Goal: Check status: Check status

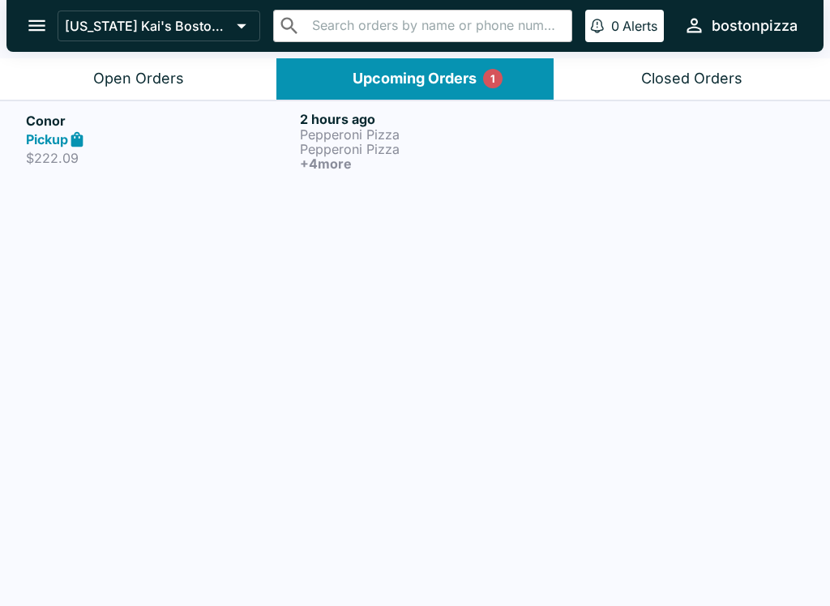
click at [50, 173] on link "Conor Pickup $222.09 2 hours ago Pepperoni Pizza Pepperoni Pizza + 4 more" at bounding box center [415, 141] width 830 height 80
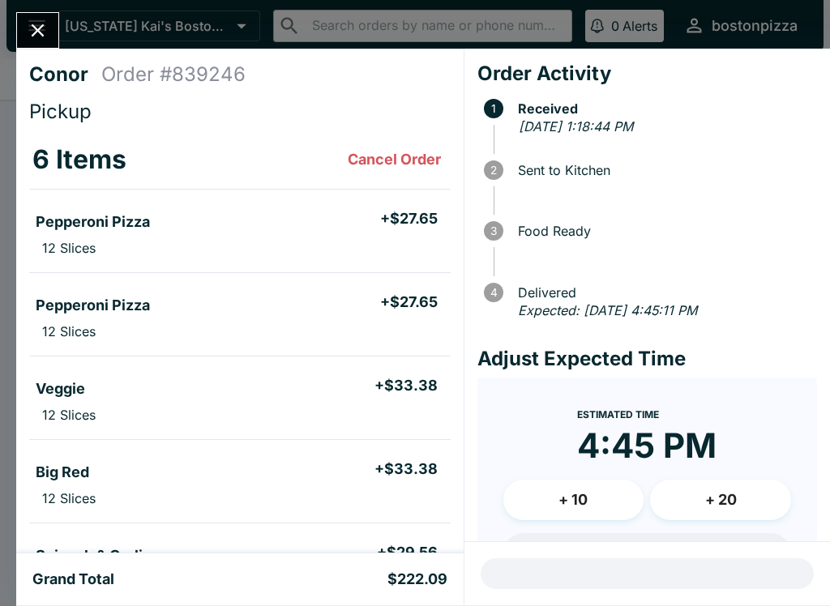
click at [31, 32] on icon "Close" at bounding box center [38, 30] width 22 height 22
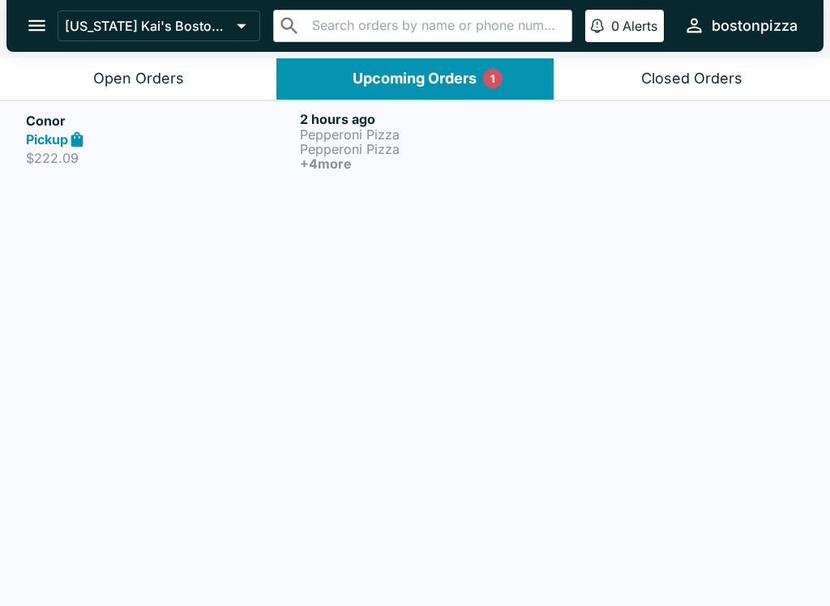
click at [92, 87] on button "Open Orders" at bounding box center [138, 78] width 276 height 41
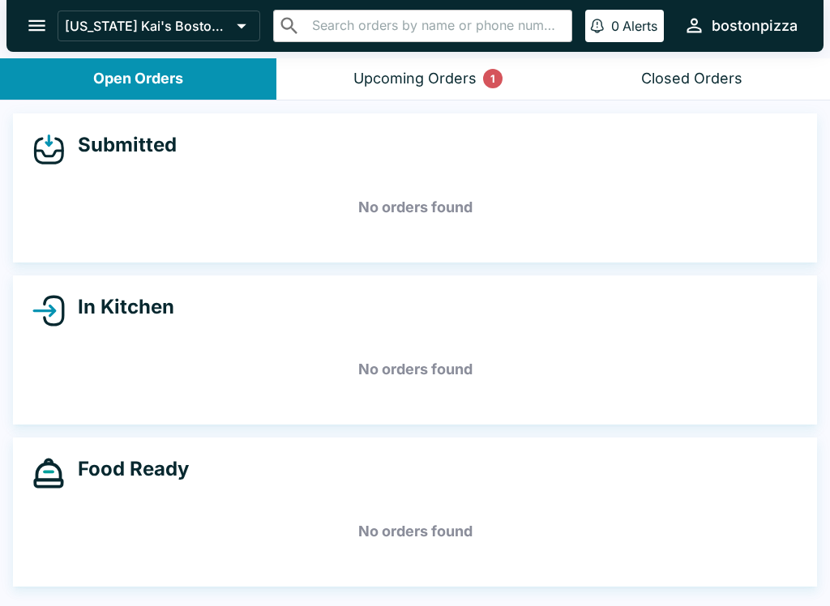
click at [40, 21] on icon "open drawer" at bounding box center [36, 25] width 17 height 11
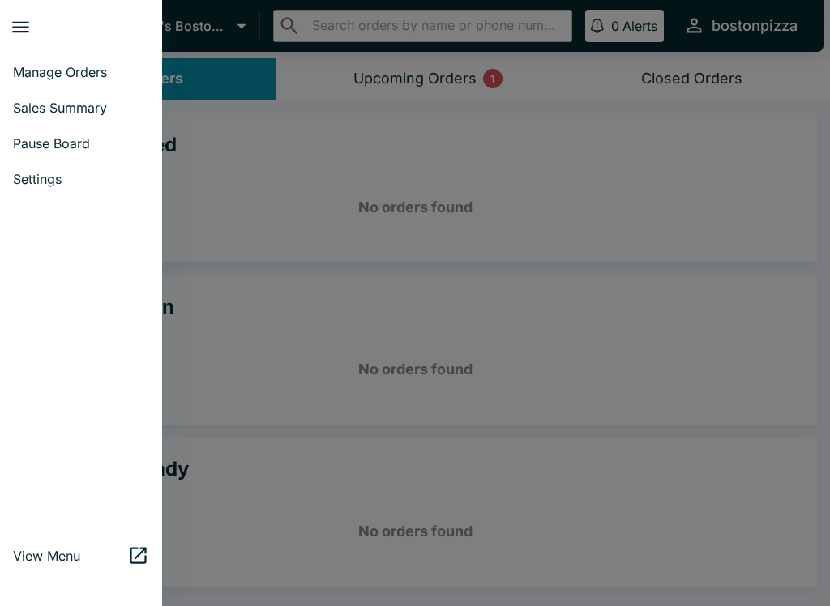
click at [32, 71] on span "Manage Orders" at bounding box center [81, 72] width 136 height 16
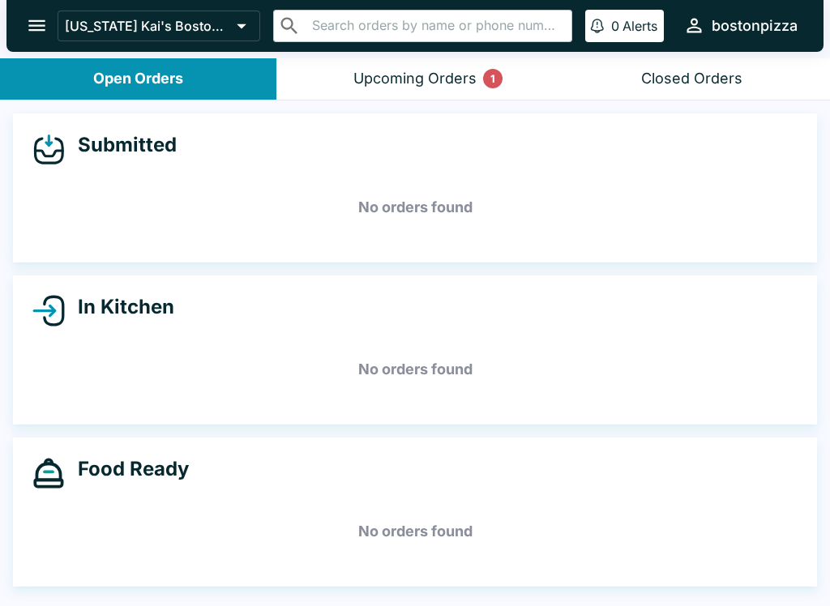
click at [18, 24] on button "open drawer" at bounding box center [36, 25] width 41 height 41
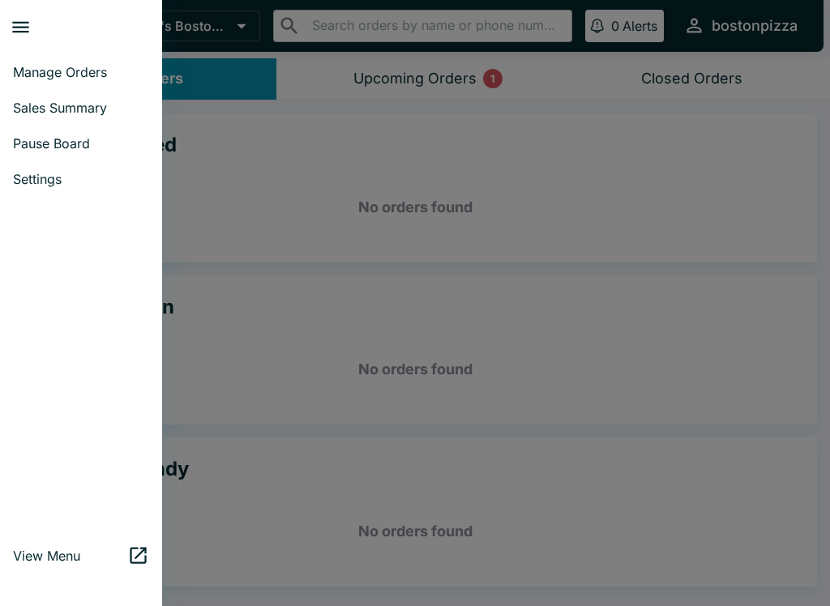
click at [31, 103] on span "Sales Summary" at bounding box center [81, 108] width 136 height 16
select select "03:00"
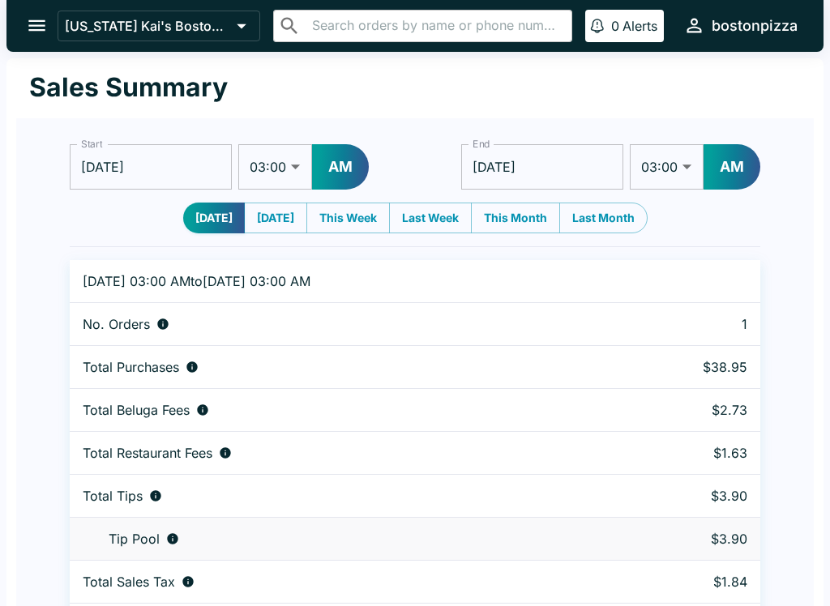
click at [654, 163] on select "01:00 01:30 02:00 02:30 03:00 03:30 04:00 04:30 05:00 05:30 06:00 06:30 07:00 0…" at bounding box center [667, 166] width 74 height 45
click at [535, 178] on input "[DATE]" at bounding box center [542, 166] width 162 height 45
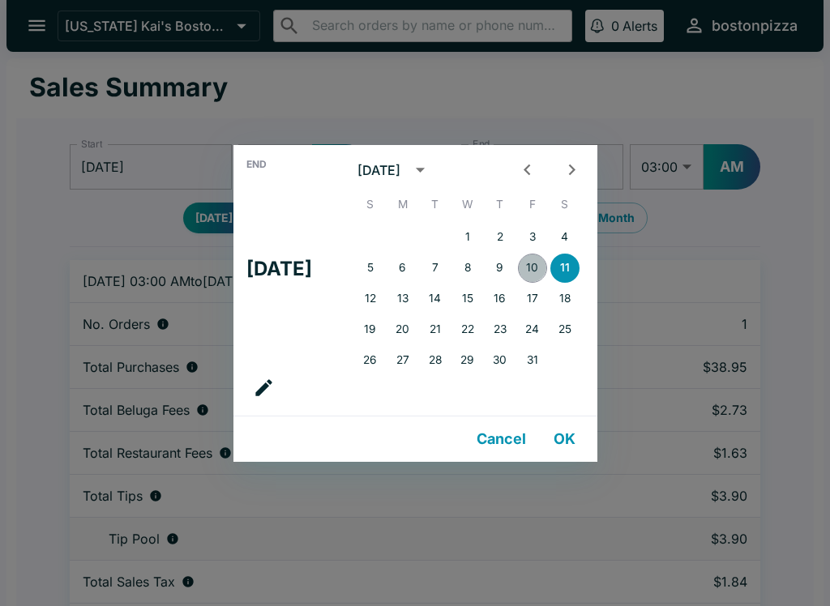
click at [547, 262] on button "10" at bounding box center [532, 268] width 29 height 29
type input "[DATE]"
click at [698, 158] on div "End Fri, Oct [DATE] S M T W T F S 1 2 3 4 5 6 7 8 9 10 11 12 13 14 15 16 17 18 …" at bounding box center [415, 303] width 830 height 606
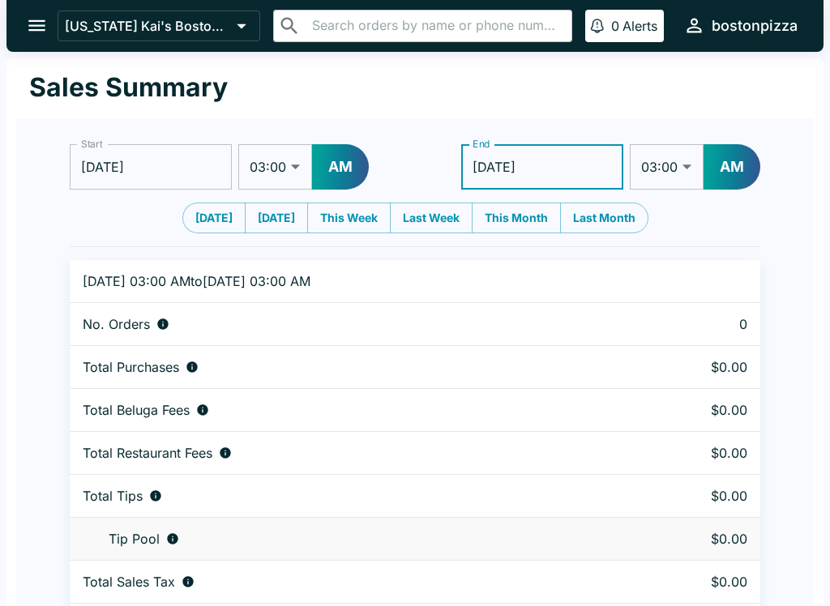
click at [742, 173] on button "AM" at bounding box center [732, 166] width 57 height 45
click at [40, 13] on button "open drawer" at bounding box center [36, 25] width 41 height 41
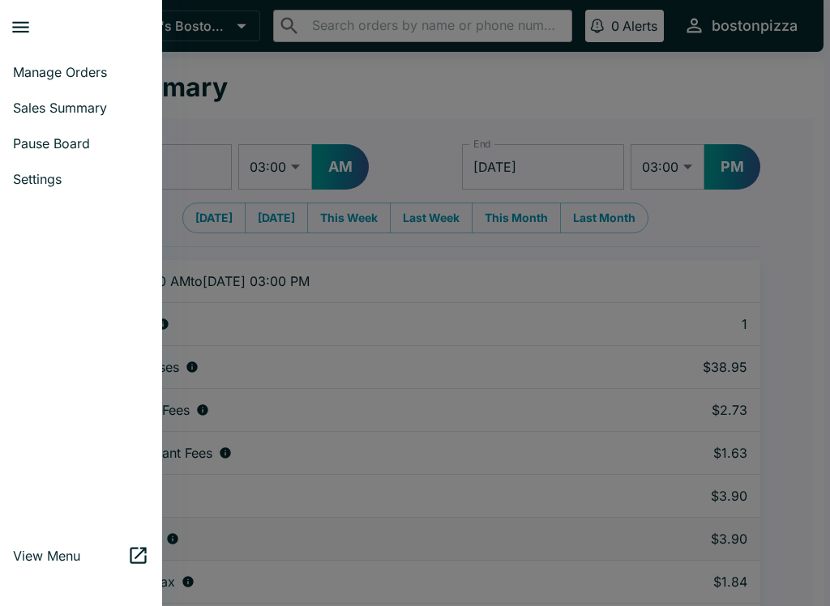
click at [94, 64] on span "Manage Orders" at bounding box center [81, 72] width 136 height 16
